Goal: Task Accomplishment & Management: Use online tool/utility

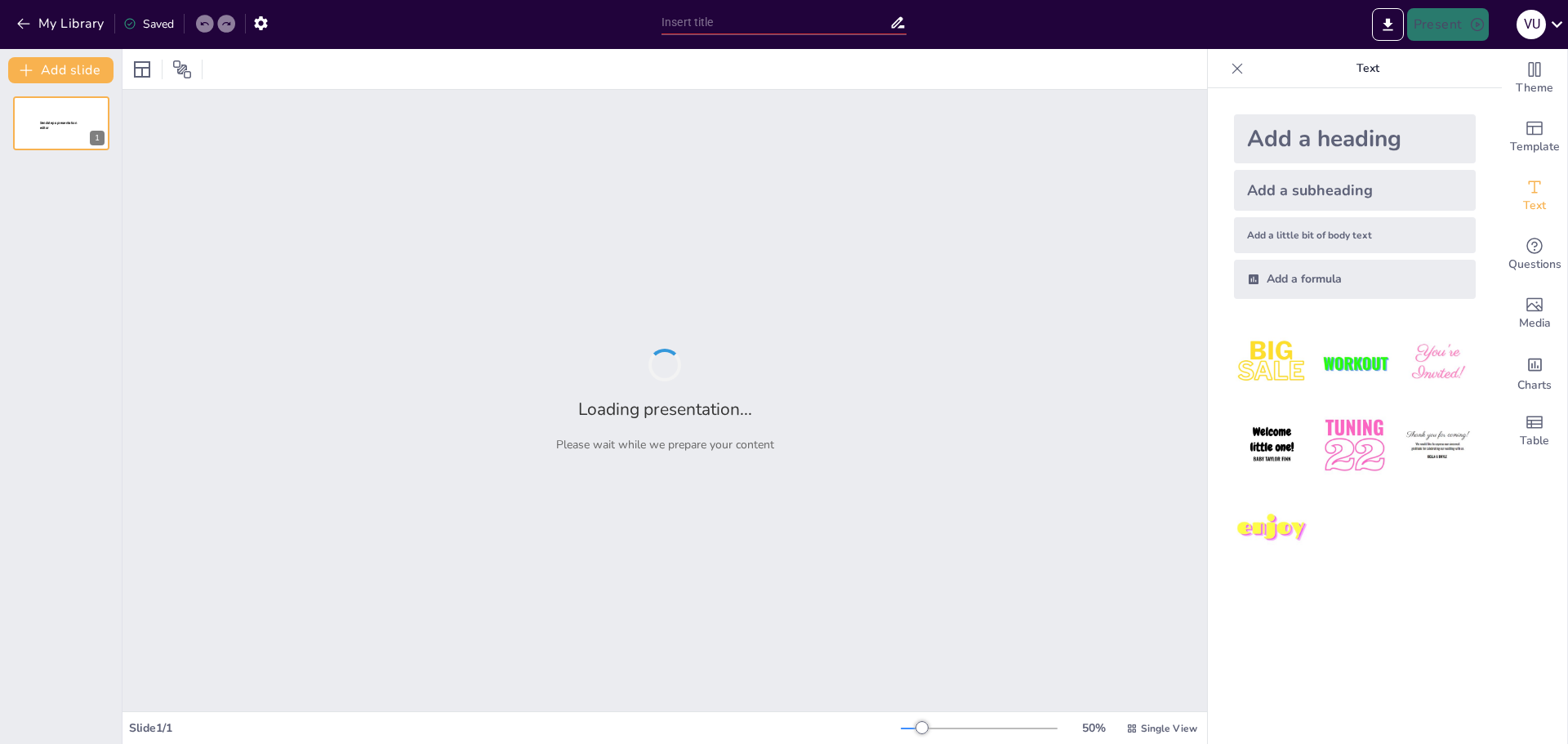
type input "Відкритий код: Переваги та недоліки програмного забезпечення"
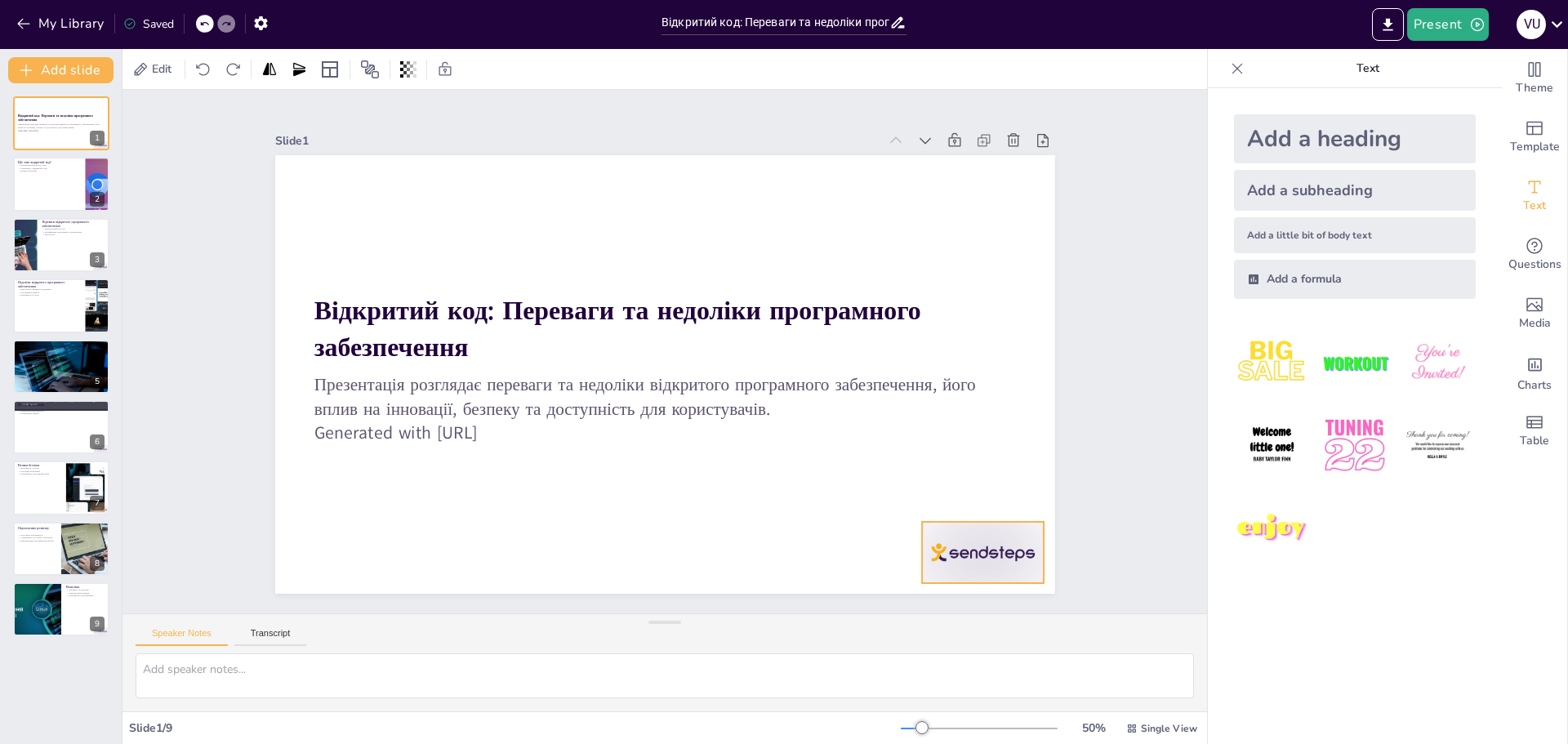
click at [983, 572] on div at bounding box center [934, 614] width 131 height 85
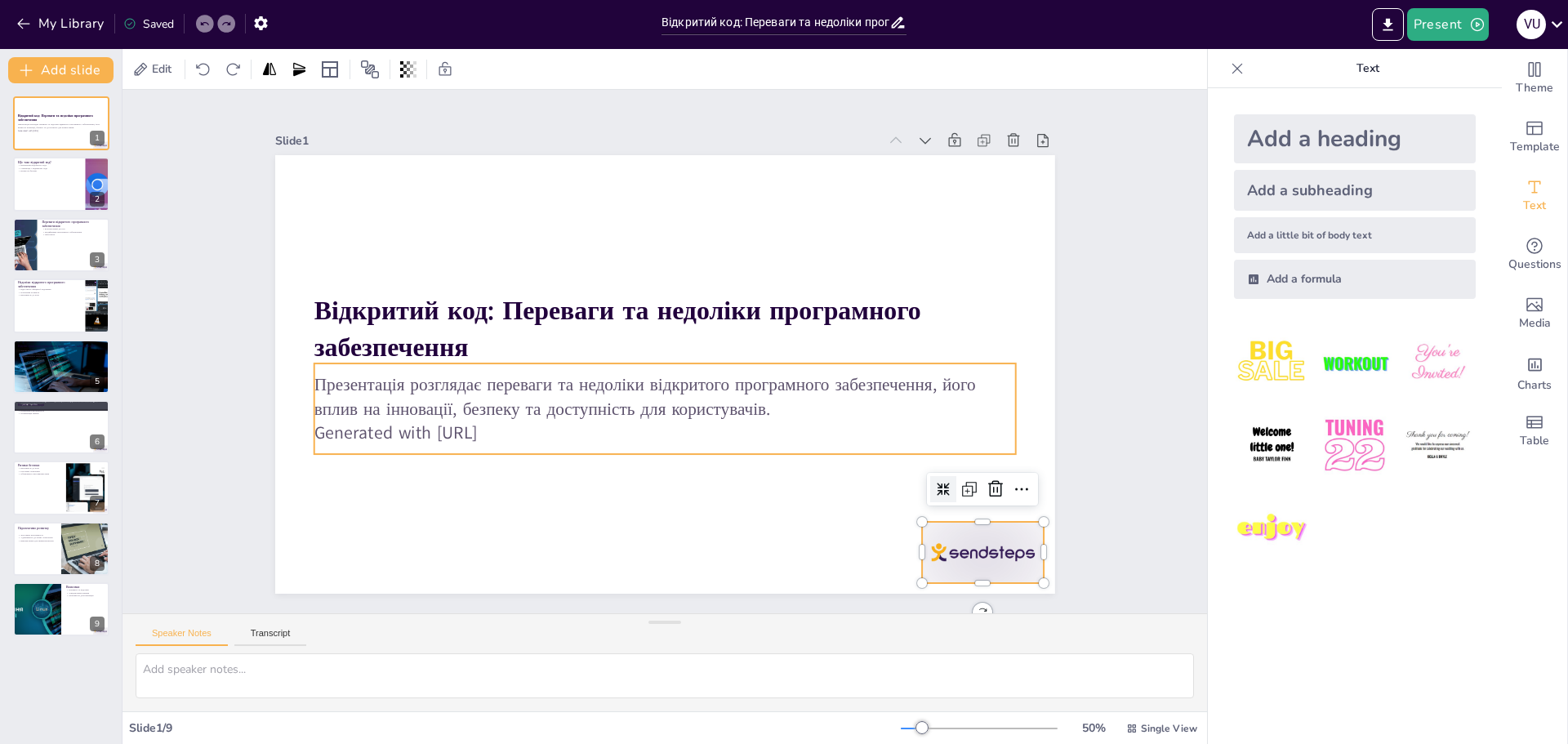
click at [748, 425] on p "Generated with [URL]" at bounding box center [632, 425] width 651 height 307
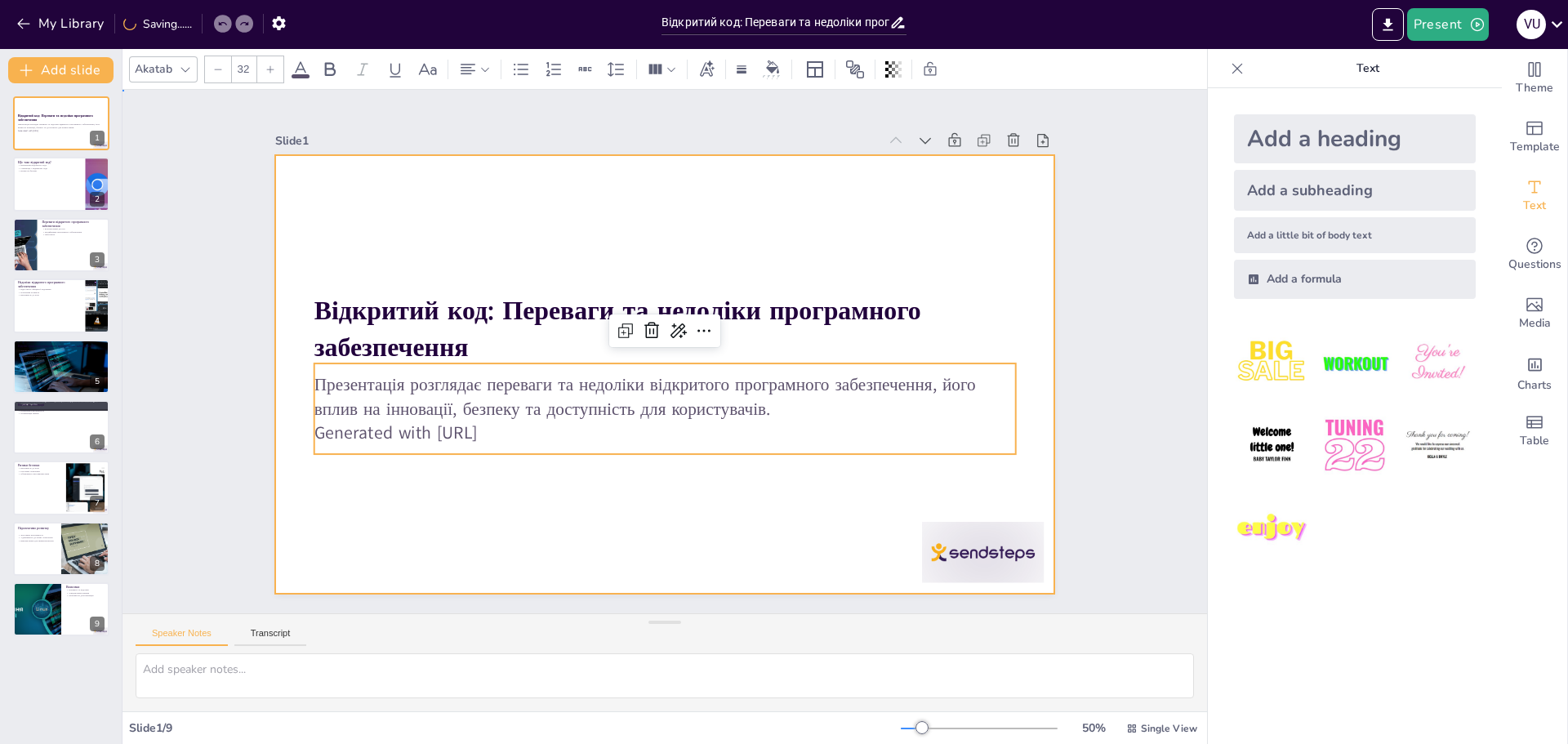
click at [683, 571] on div at bounding box center [647, 365] width 813 height 889
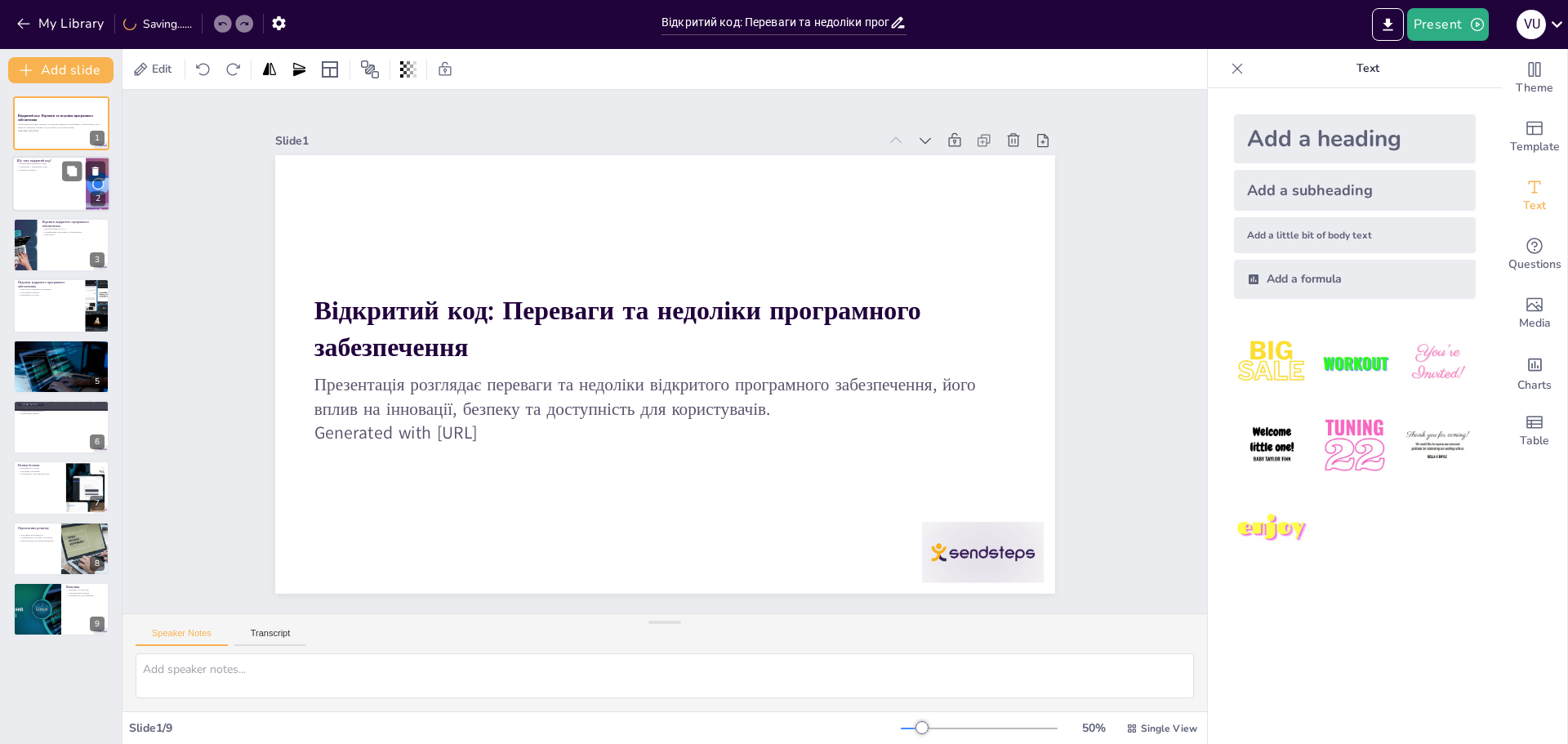
click at [80, 181] on div at bounding box center [62, 184] width 98 height 56
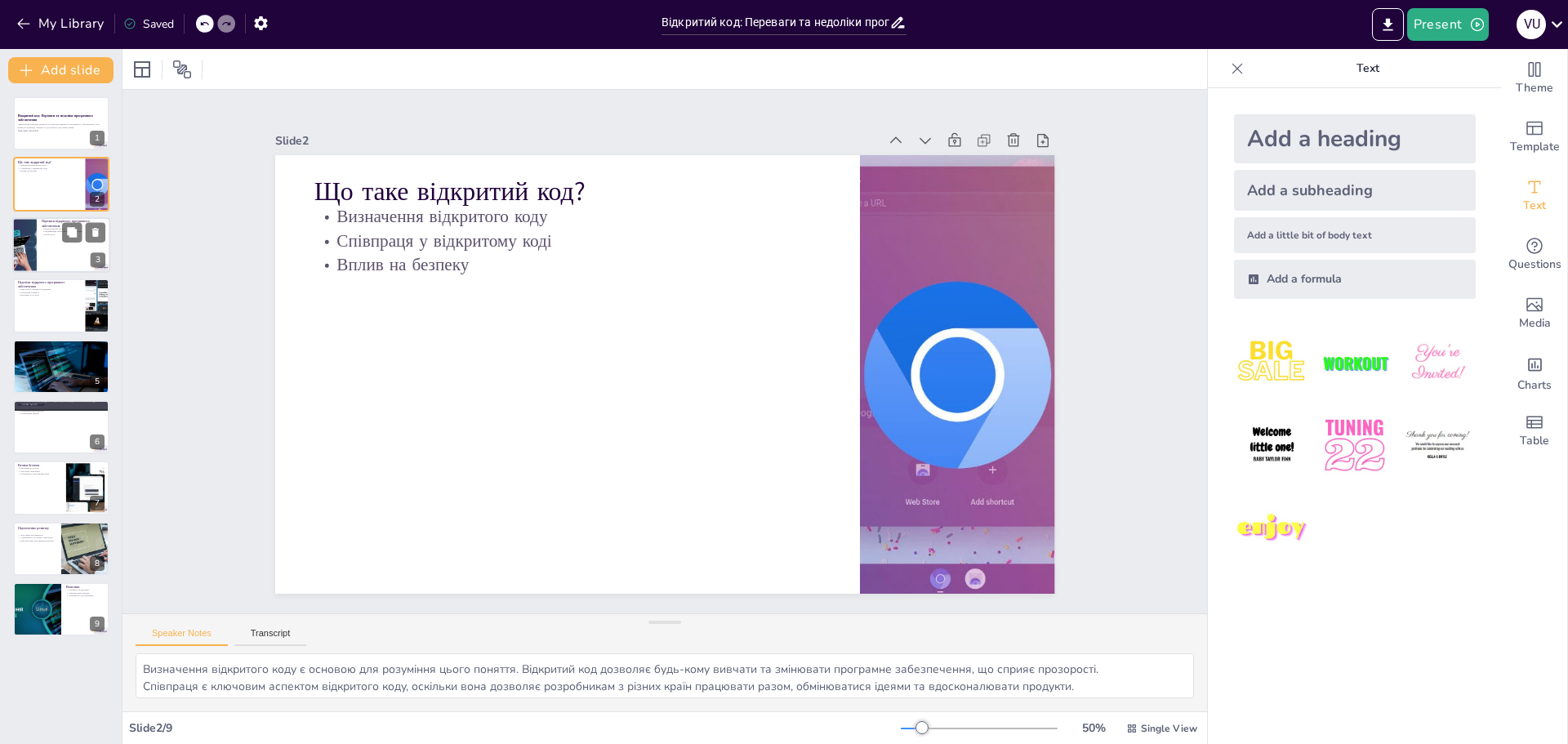
click at [20, 261] on div at bounding box center [24, 245] width 79 height 56
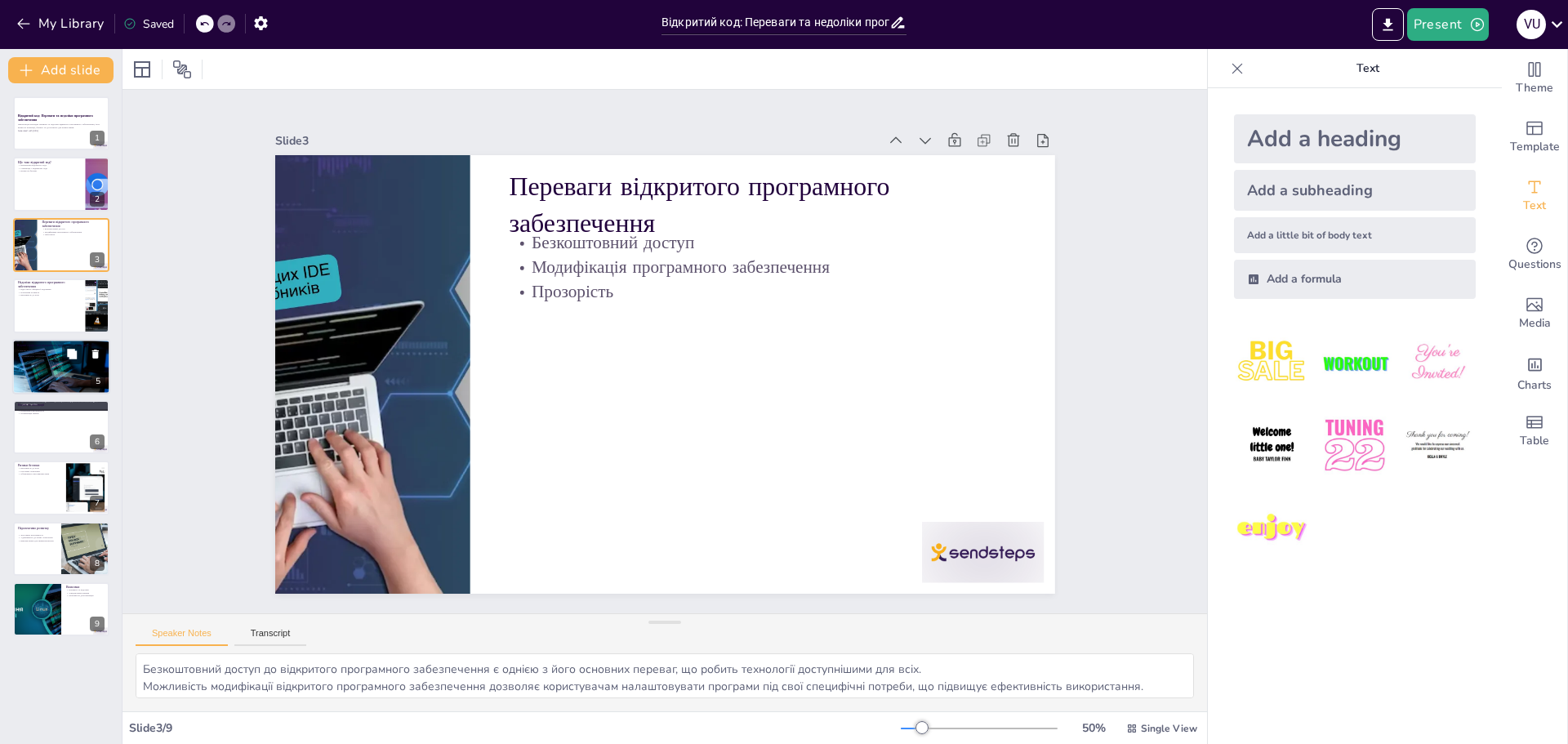
click at [60, 377] on div at bounding box center [62, 366] width 98 height 66
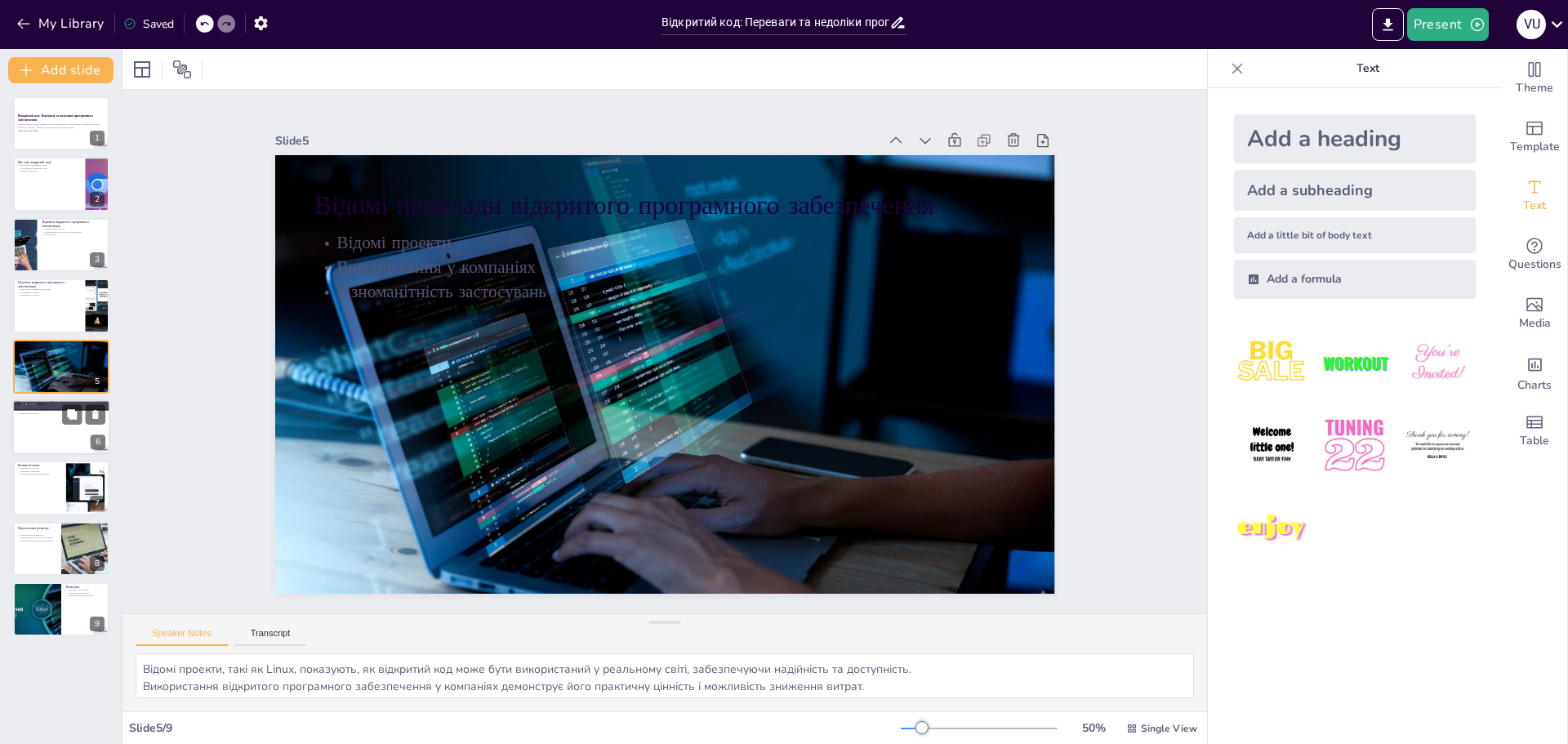
click at [65, 435] on div at bounding box center [62, 427] width 98 height 56
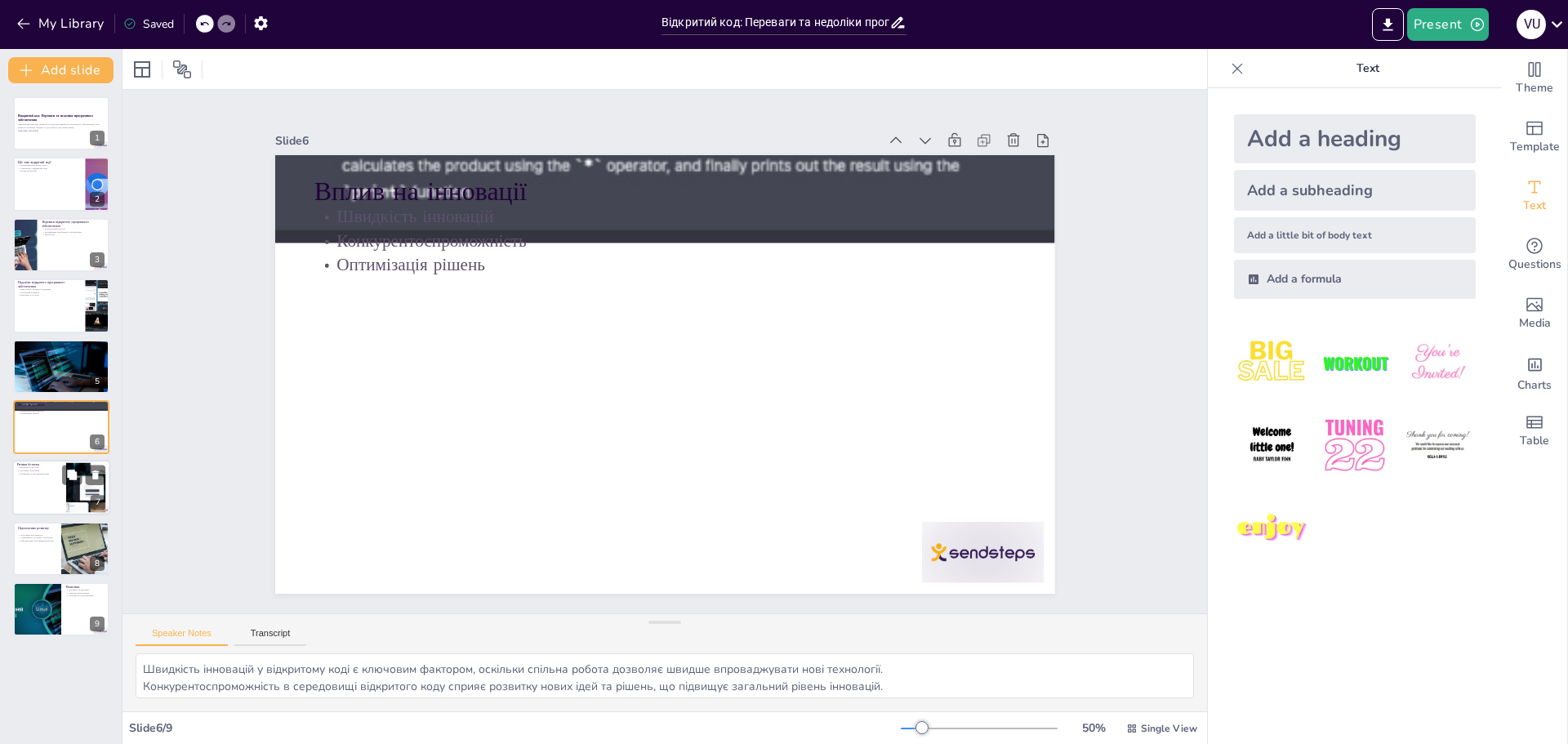
click at [51, 488] on div at bounding box center [62, 488] width 98 height 56
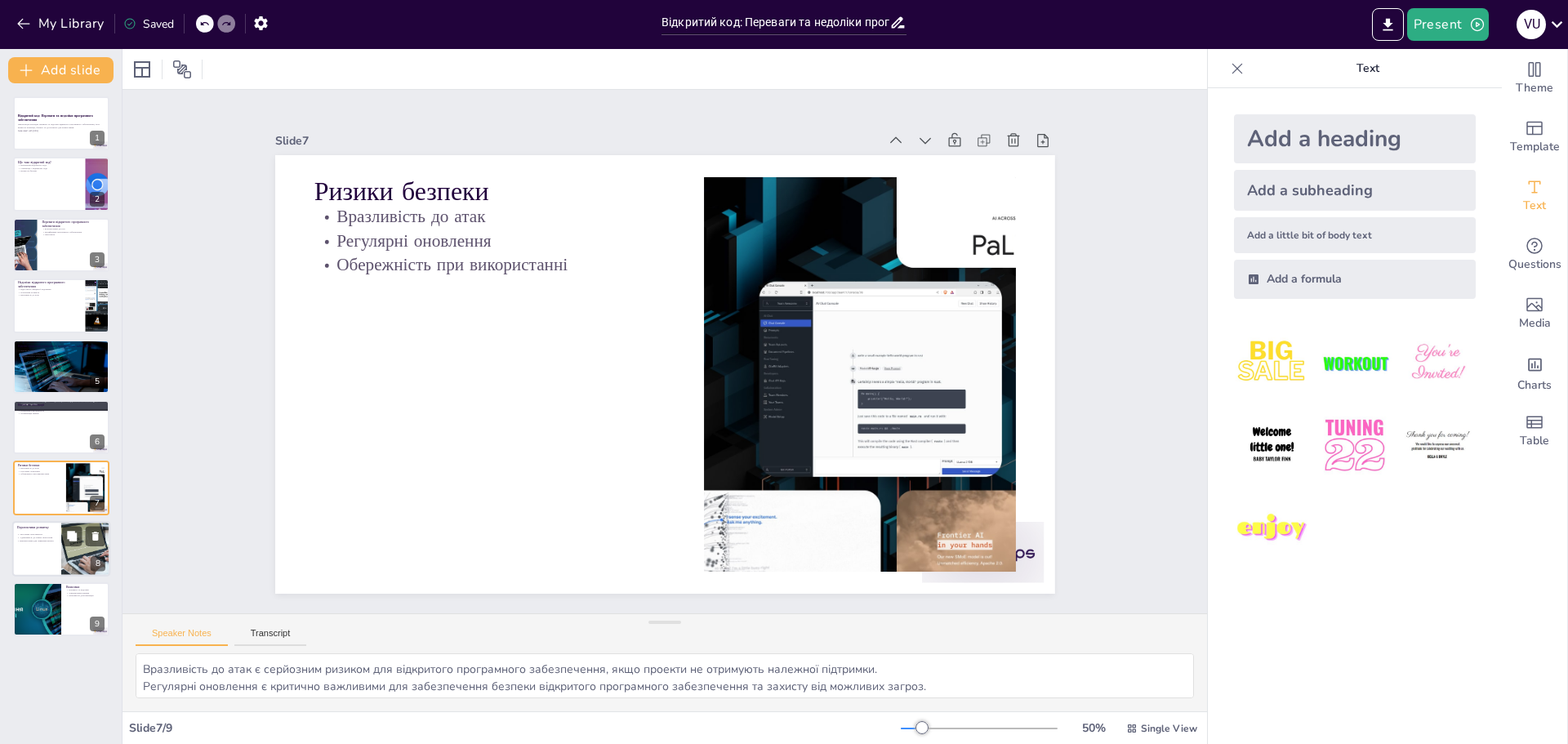
click at [61, 558] on div at bounding box center [62, 548] width 98 height 56
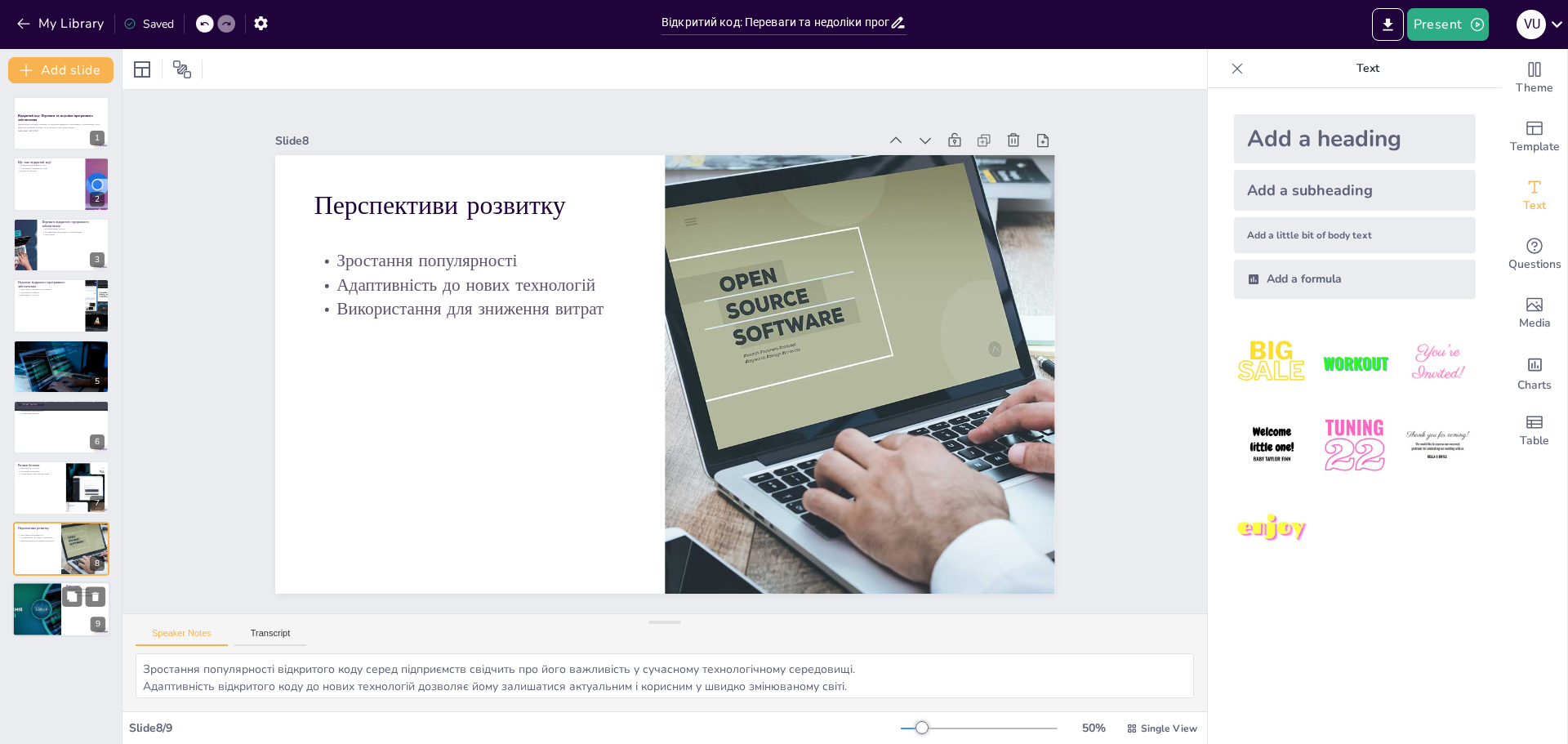
click at [46, 603] on div at bounding box center [37, 609] width 132 height 56
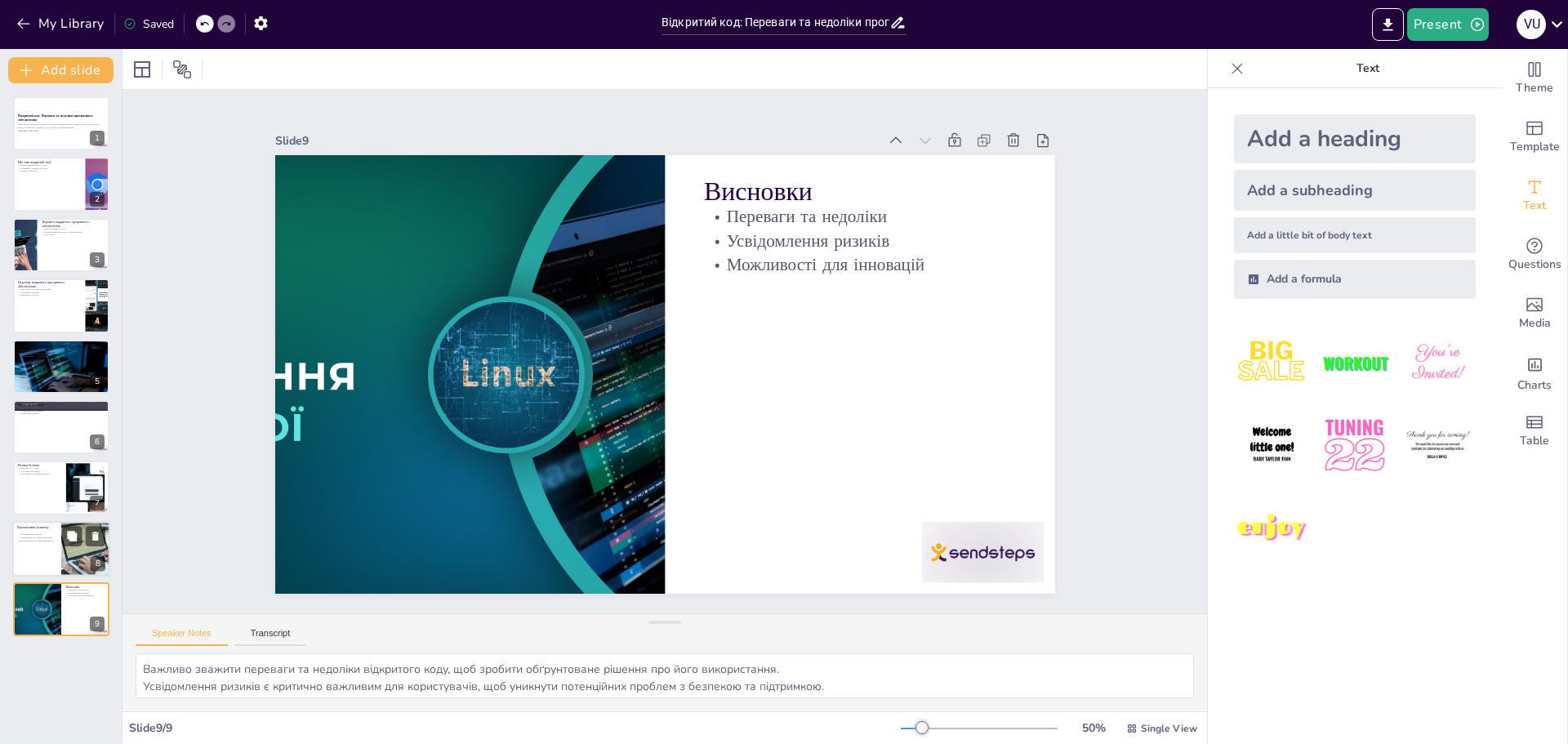
click at [57, 521] on div "Перспективи розвитку Зростання популярності Адаптивність до нових технологій Ви…" at bounding box center [62, 521] width 98 height 0
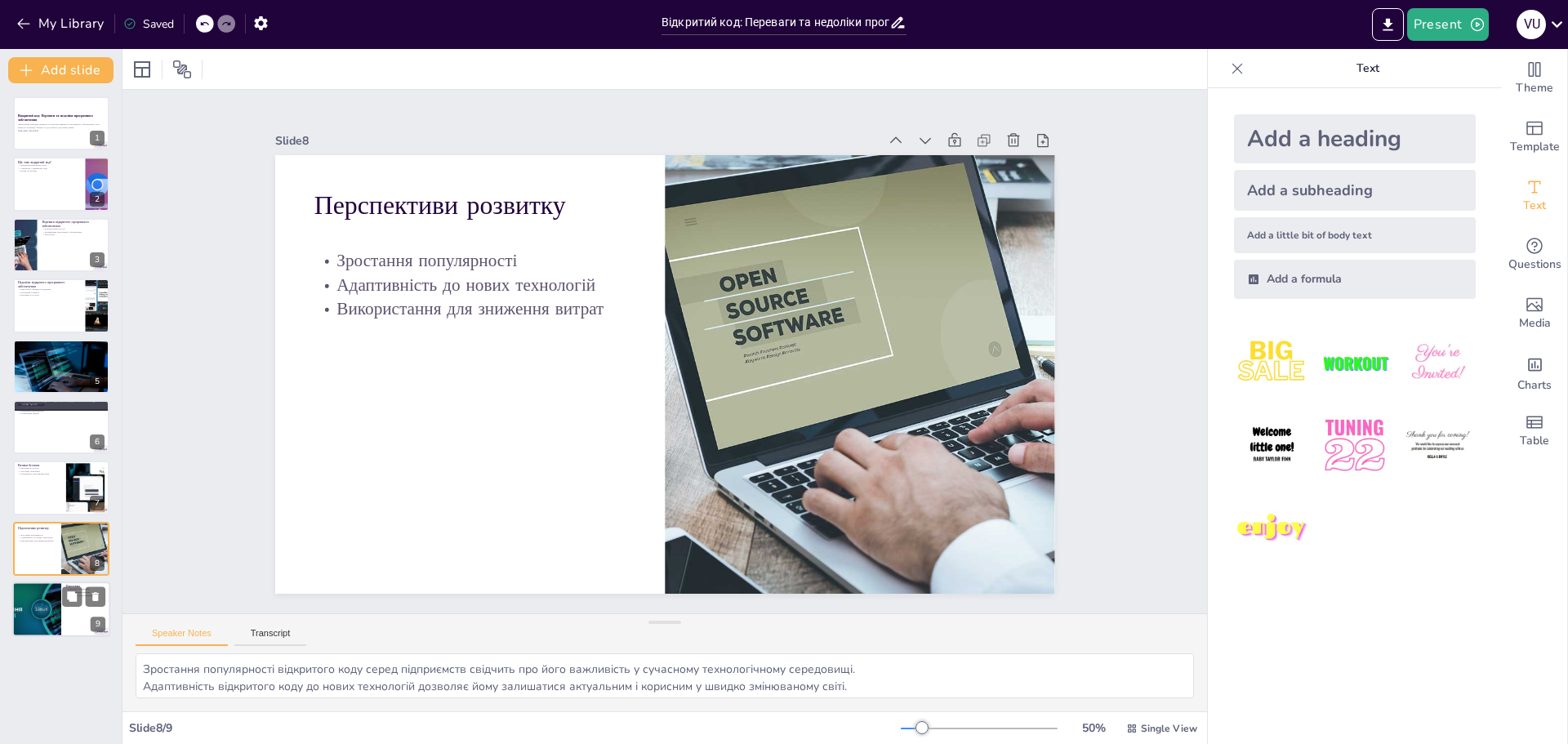
click at [52, 616] on div at bounding box center [37, 609] width 132 height 56
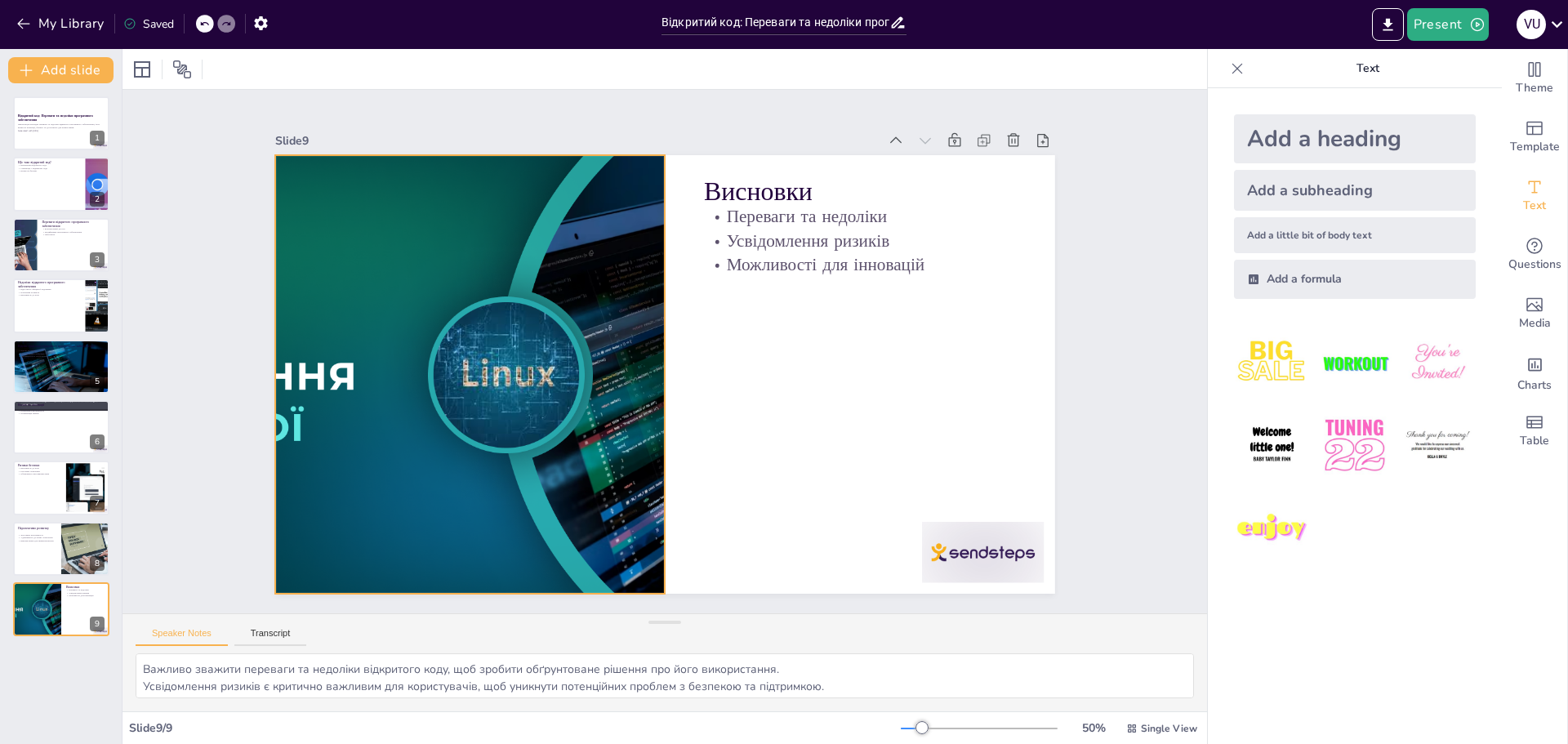
click at [424, 373] on div at bounding box center [493, 255] width 1109 height 974
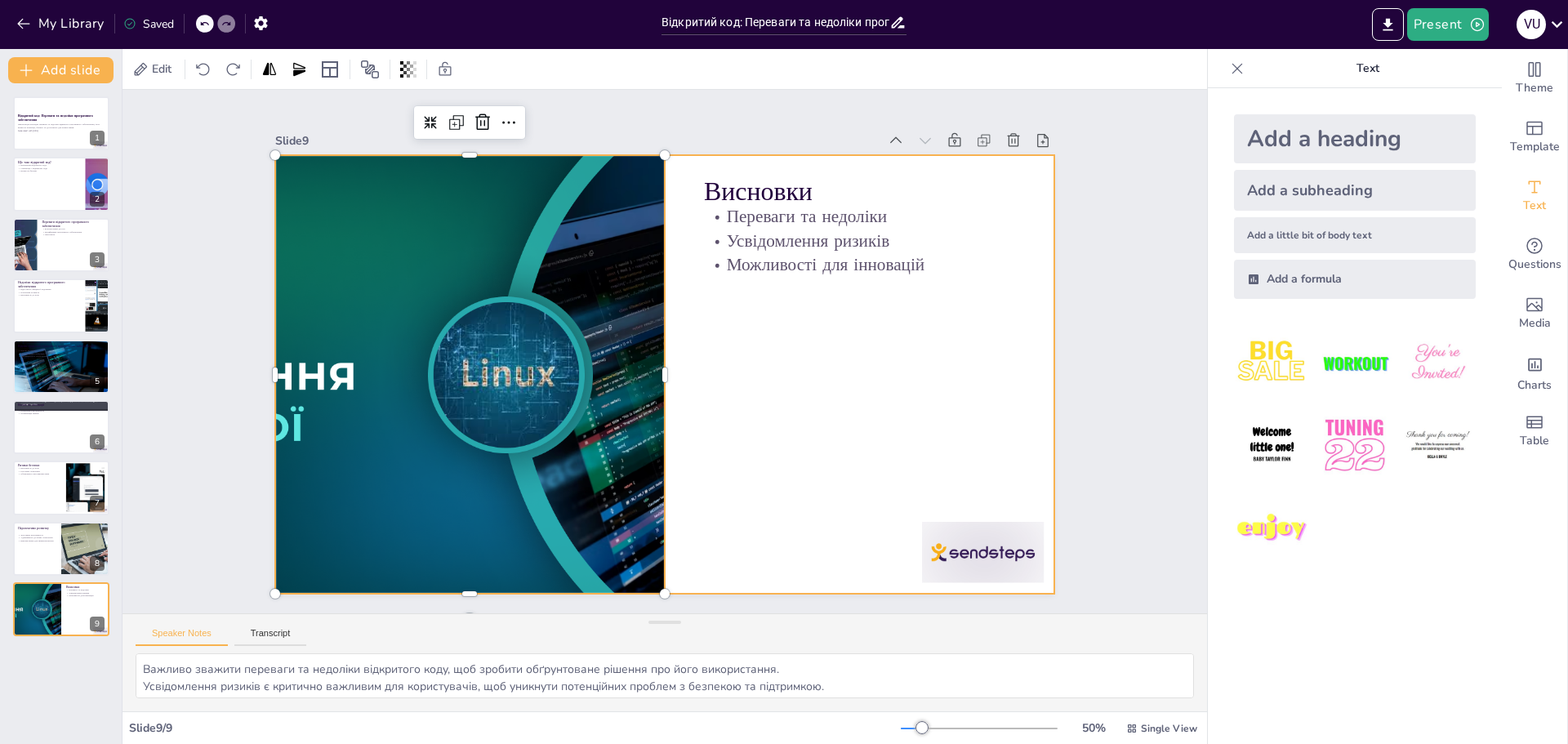
click at [840, 430] on div at bounding box center [653, 371] width 895 height 769
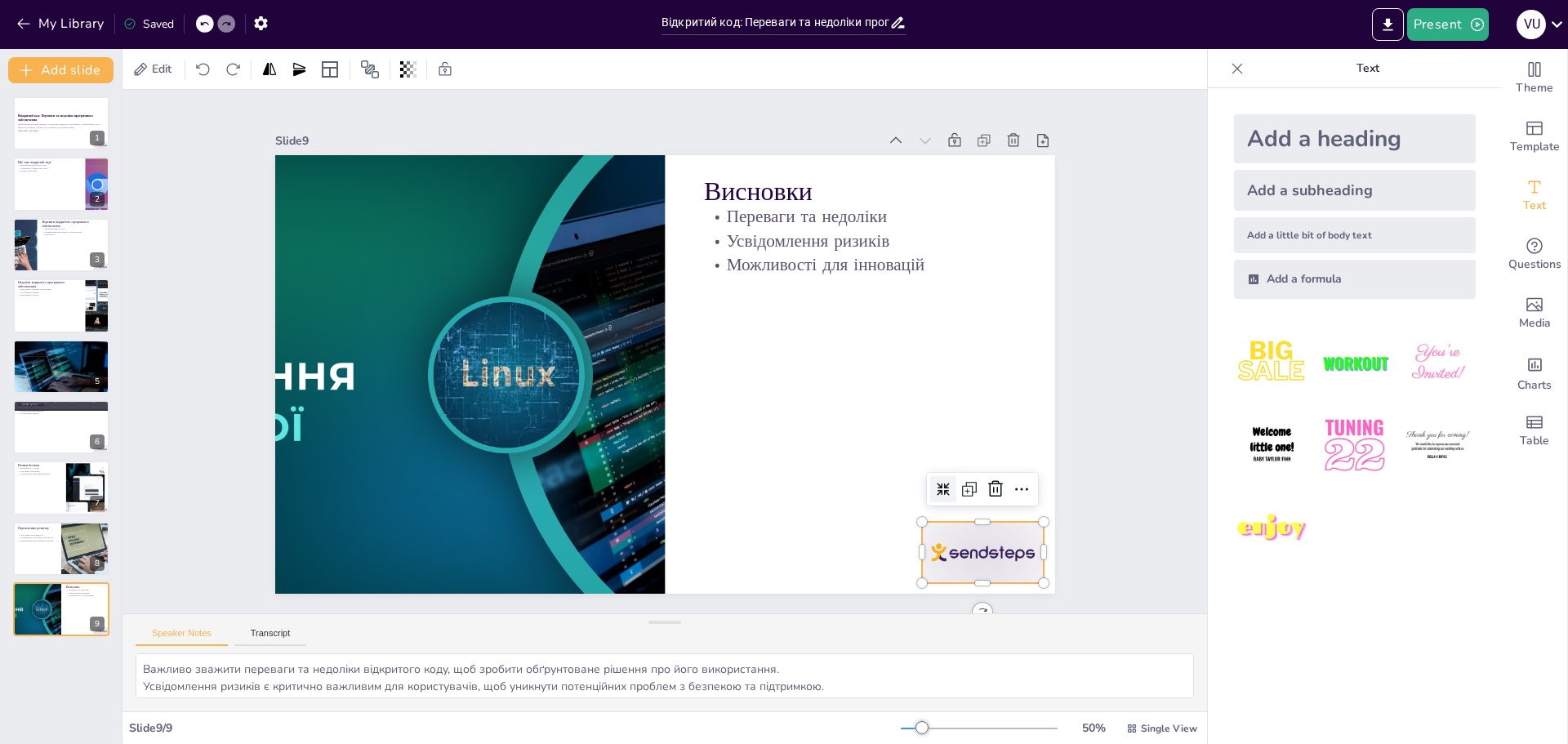
click at [1000, 572] on div at bounding box center [934, 614] width 131 height 85
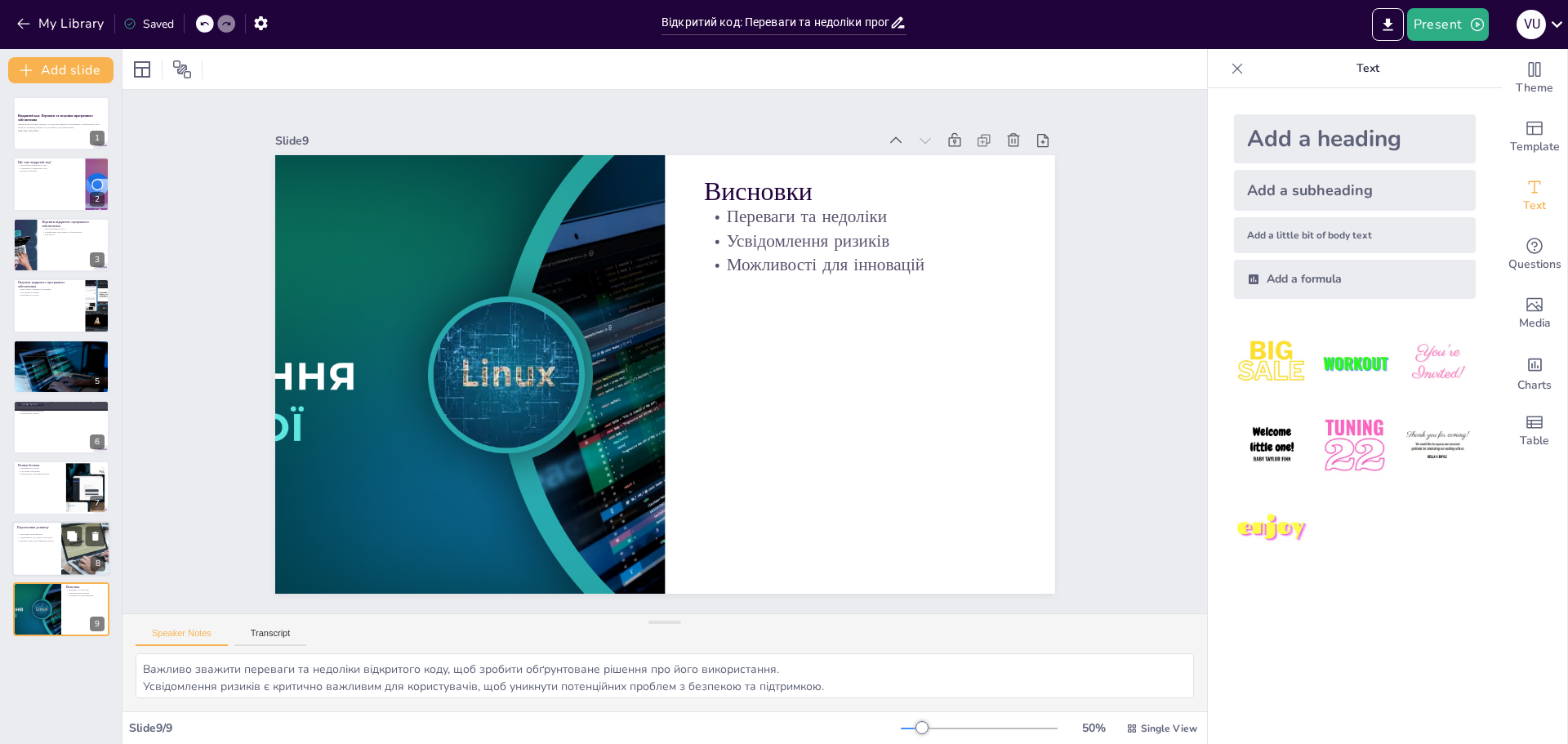
click at [40, 543] on div "Зростання популярності Адаптивність до нових технологій Використання для знижен…" at bounding box center [37, 538] width 39 height 12
type textarea "Зростання популярності відкритого коду серед підприємств свідчить про його важл…"
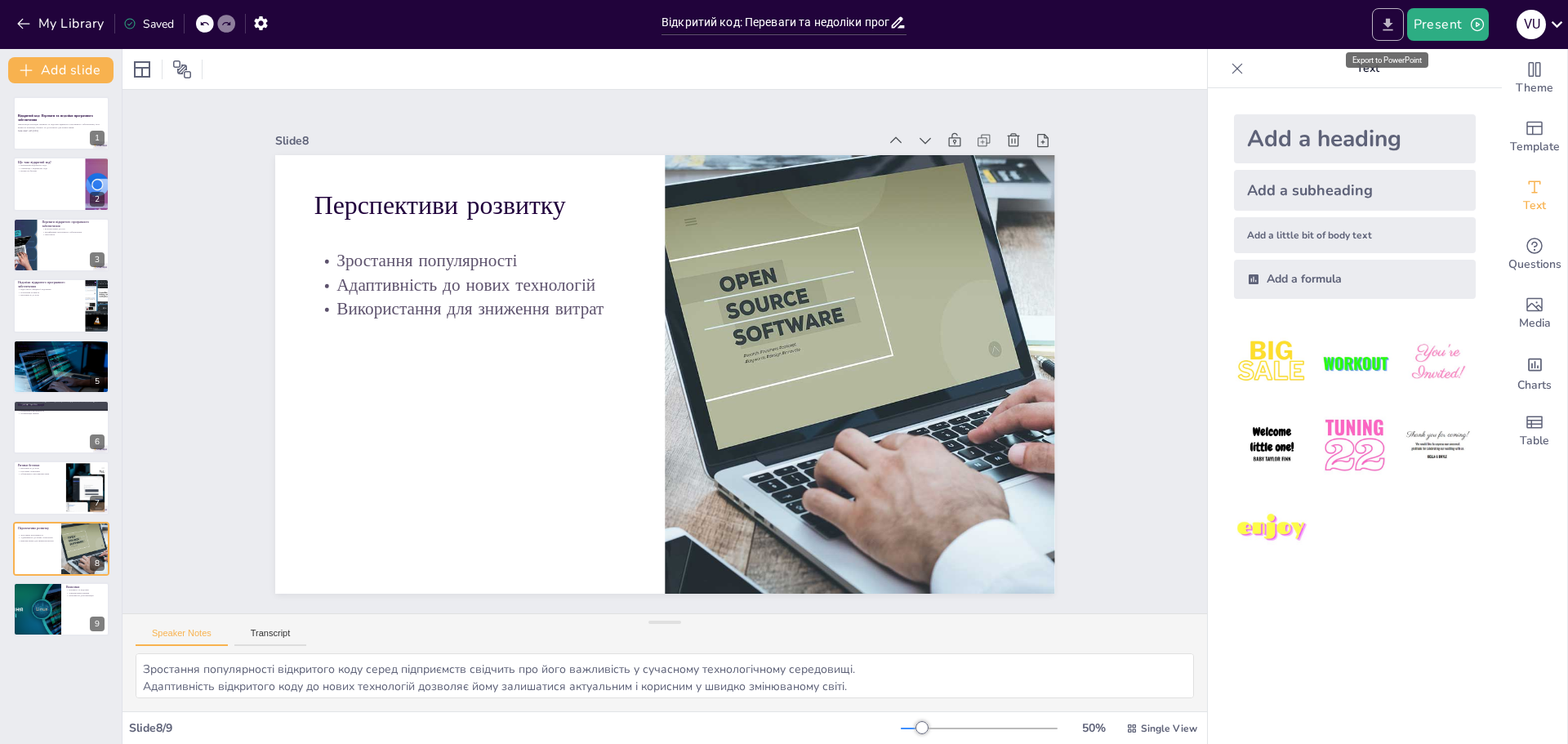
click at [1393, 31] on icon "Export to PowerPoint" at bounding box center [1388, 25] width 17 height 17
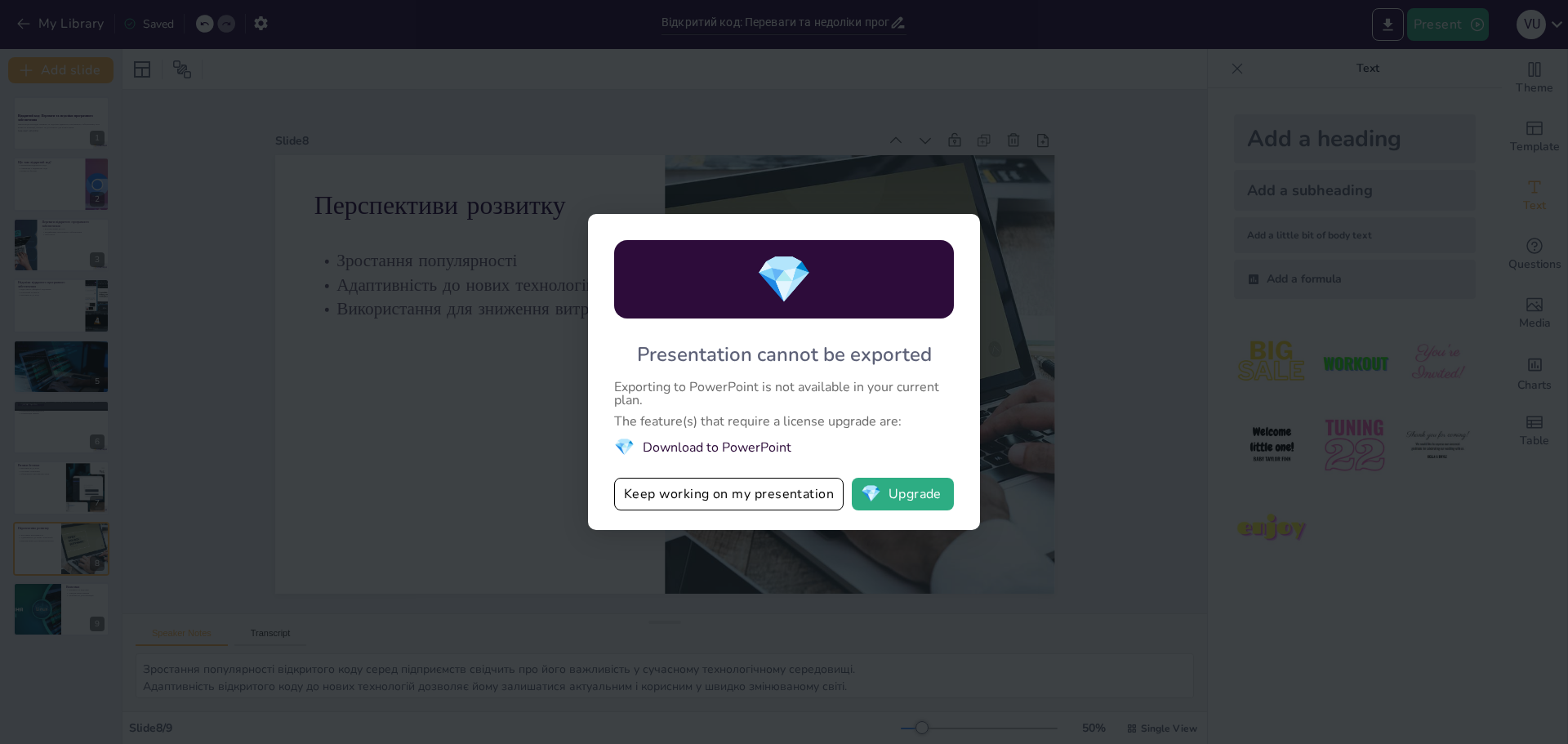
click at [1103, 392] on div "💎 Presentation cannot be exported Exporting to PowerPoint is not available in y…" at bounding box center [784, 372] width 1568 height 744
drag, startPoint x: 1255, startPoint y: 26, endPoint x: 1268, endPoint y: 22, distance: 13.6
click at [1276, 18] on div "💎 Presentation cannot be exported Exporting to PowerPoint is not available in y…" at bounding box center [784, 372] width 1568 height 744
